Goal: Information Seeking & Learning: Learn about a topic

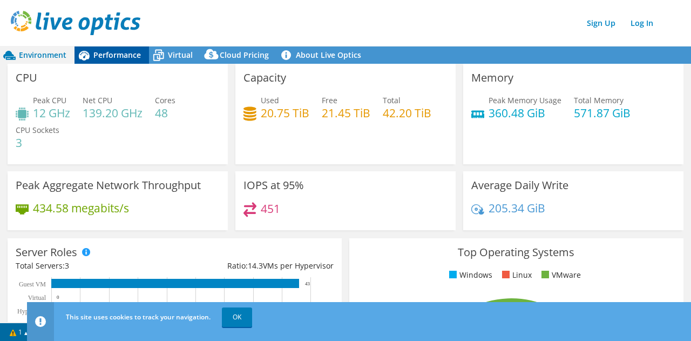
click at [114, 58] on span "Performance" at bounding box center [117, 55] width 48 height 10
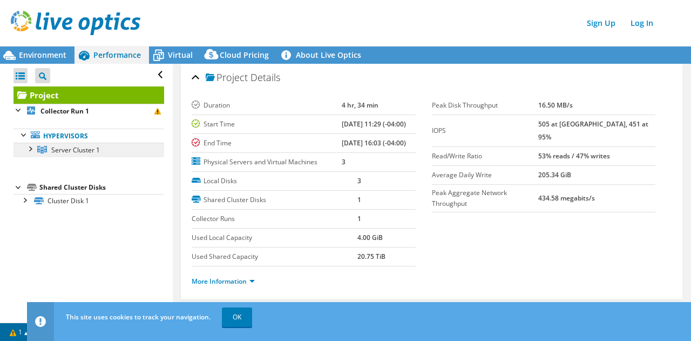
click at [73, 149] on span "Server Cluster 1" at bounding box center [75, 149] width 49 height 9
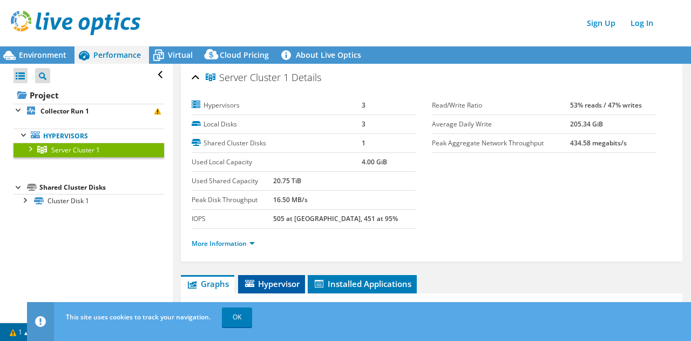
click at [264, 284] on span "Hypervisor" at bounding box center [272, 283] width 56 height 11
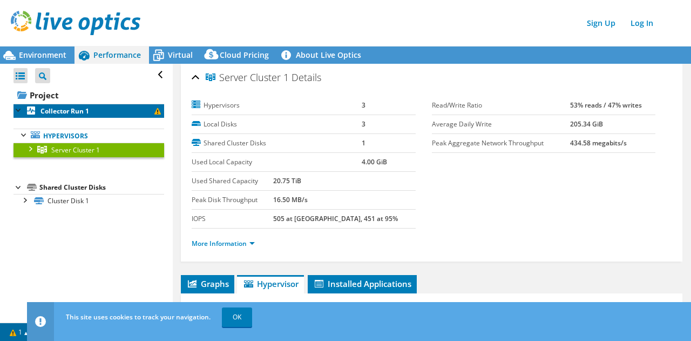
click at [37, 110] on link "Collector Run 1" at bounding box center [89, 111] width 151 height 14
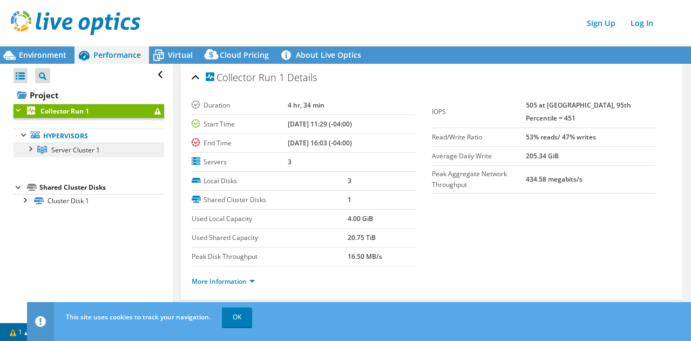
click at [77, 152] on span "Server Cluster 1" at bounding box center [75, 149] width 49 height 9
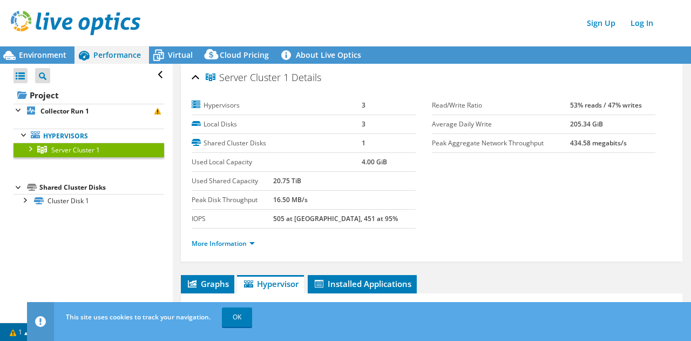
click at [29, 151] on div at bounding box center [29, 148] width 11 height 11
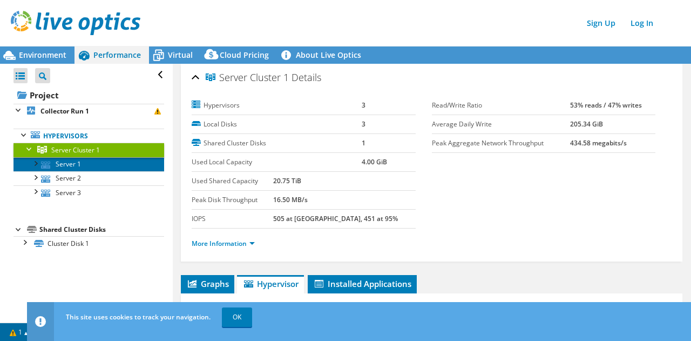
click at [59, 164] on link "Server 1" at bounding box center [89, 164] width 151 height 14
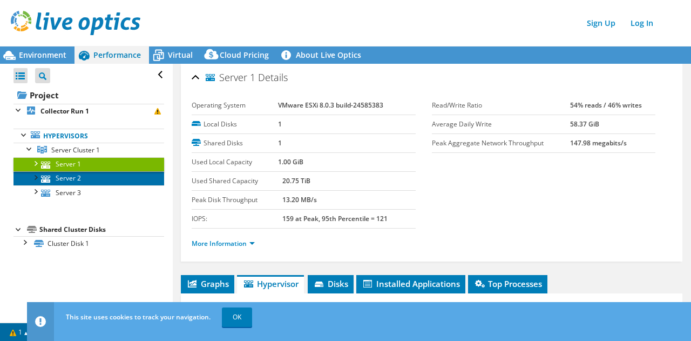
click at [75, 178] on link "Server 2" at bounding box center [89, 178] width 151 height 14
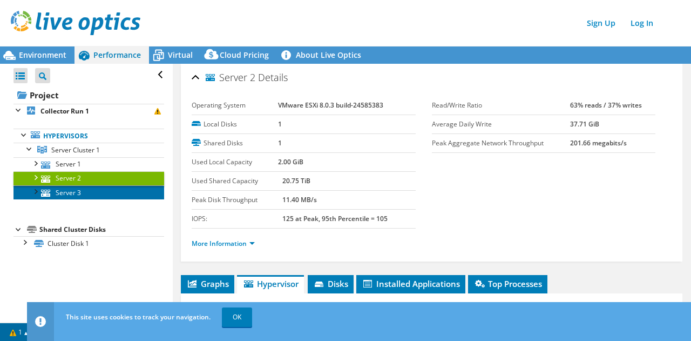
click at [77, 192] on link "Server 3" at bounding box center [89, 192] width 151 height 14
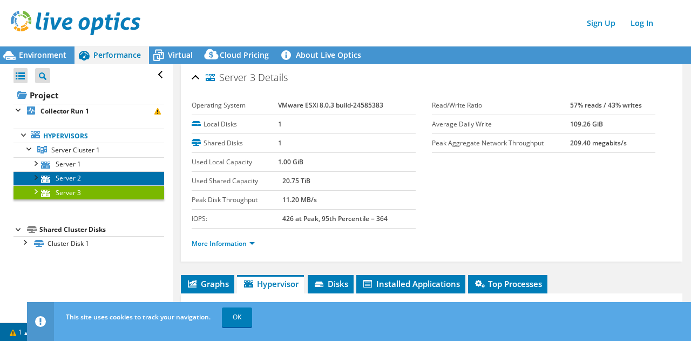
click at [71, 176] on link "Server 2" at bounding box center [89, 178] width 151 height 14
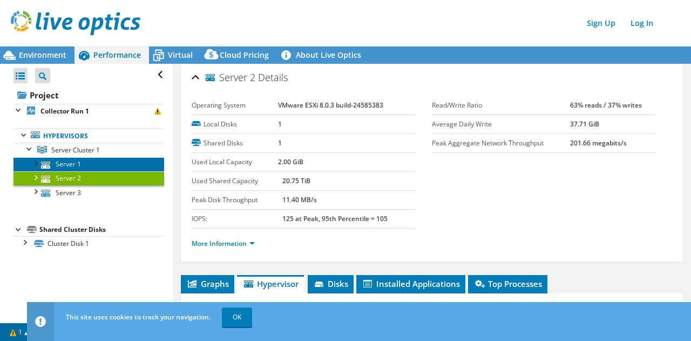
click at [75, 163] on link "Server 1" at bounding box center [89, 164] width 151 height 14
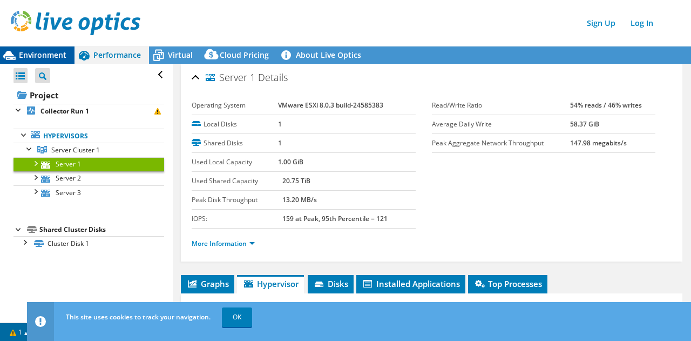
click at [42, 52] on span "Environment" at bounding box center [43, 55] width 48 height 10
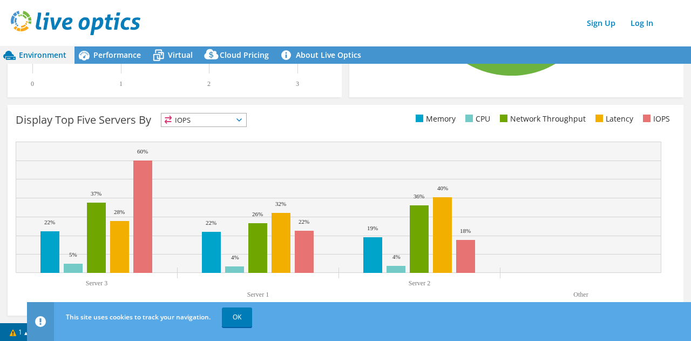
scroll to position [400, 0]
